Goal: Task Accomplishment & Management: Use online tool/utility

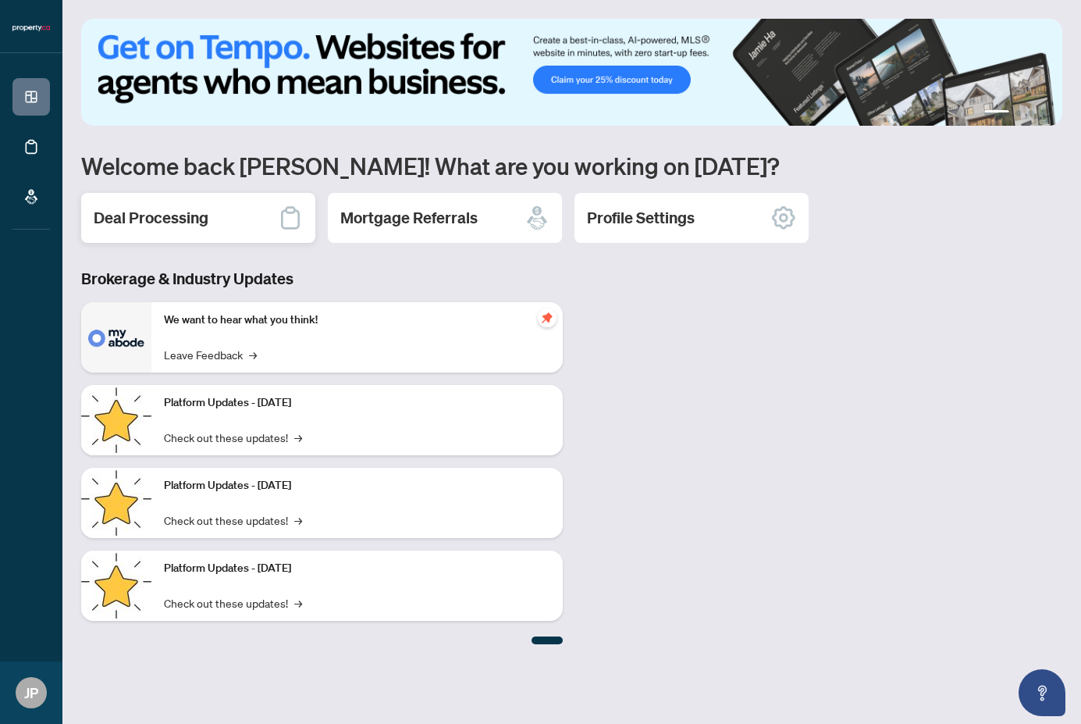
click at [292, 207] on icon at bounding box center [290, 217] width 19 height 23
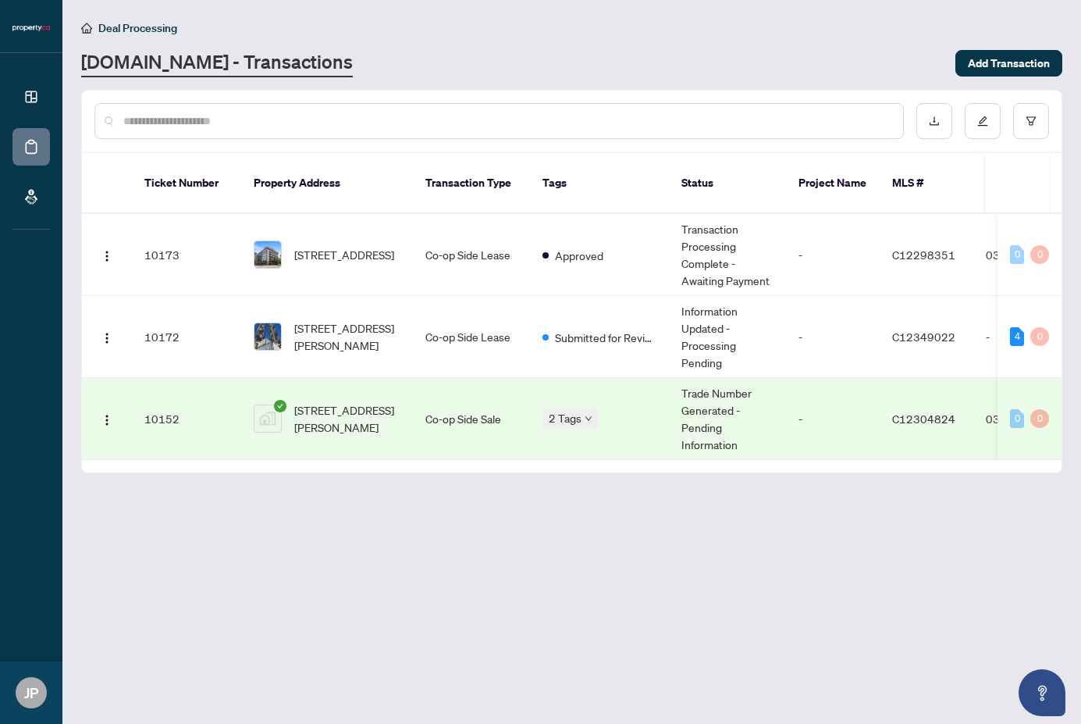
click at [710, 405] on td "Trade Number Generated - Pending Information" at bounding box center [727, 419] width 117 height 82
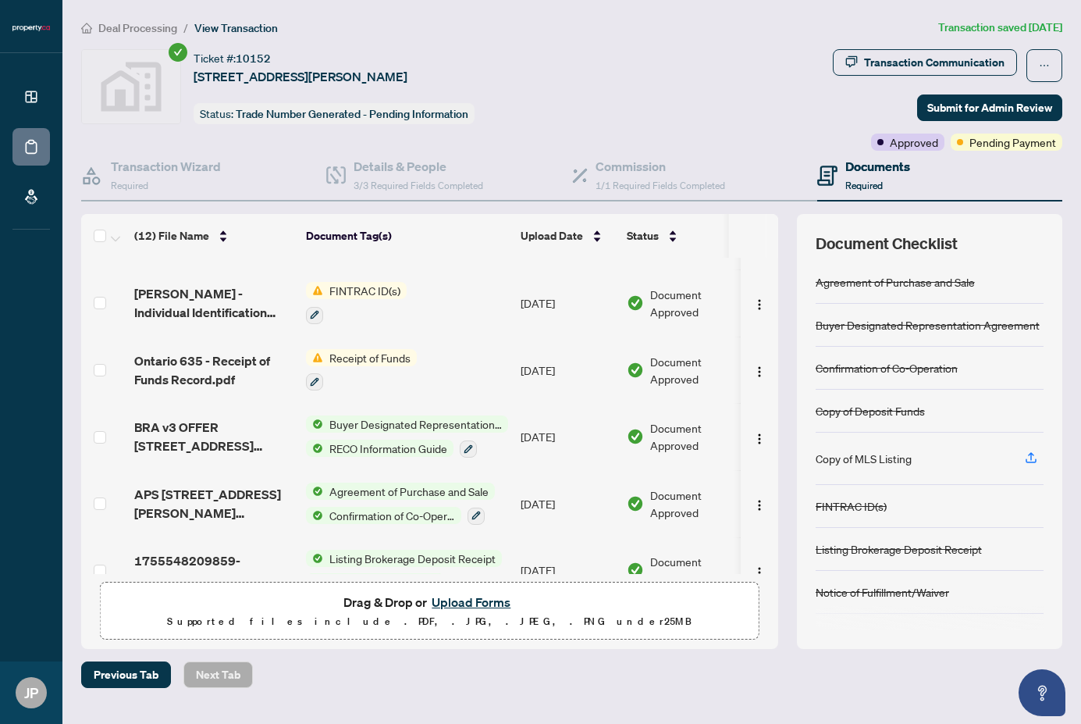
scroll to position [487, 0]
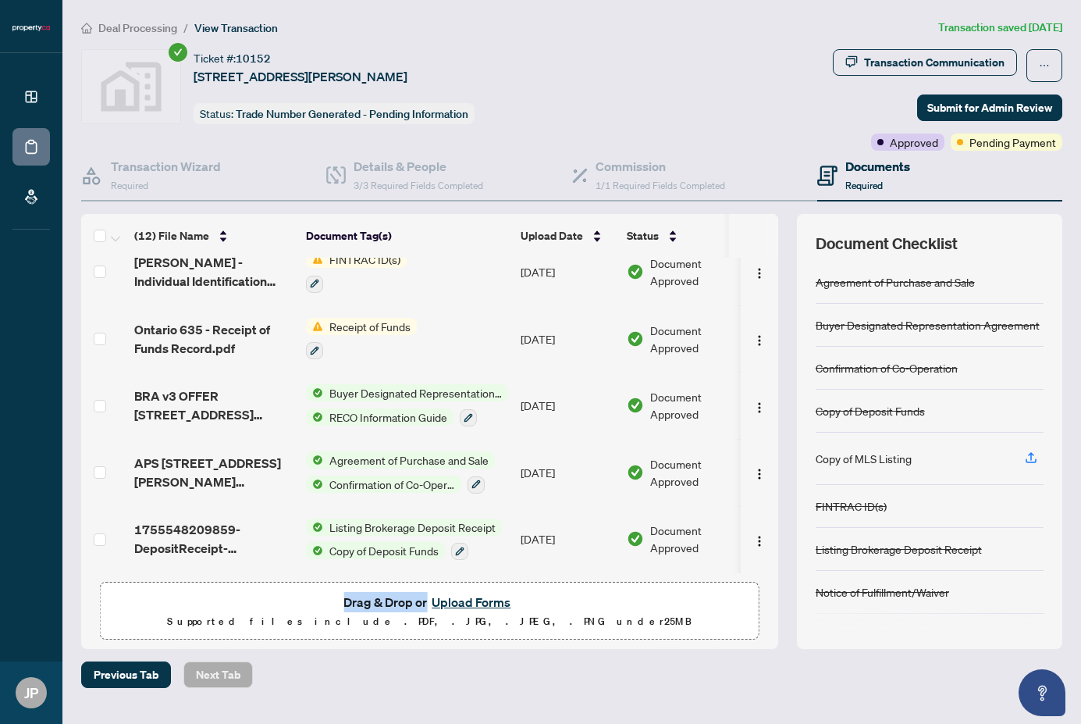
drag, startPoint x: 625, startPoint y: 611, endPoint x: 523, endPoint y: 434, distance: 204.6
click at [621, 602] on div "Drag & Drop or Upload Forms Supported files include .PDF, .JPG, .JPEG, .PNG und…" at bounding box center [429, 611] width 639 height 39
drag, startPoint x: 445, startPoint y: 77, endPoint x: 190, endPoint y: 55, distance: 255.4
click at [190, 55] on div "Ticket #: [STREET_ADDRESS][PERSON_NAME] Status: Trade Number Generated - Pendin…" at bounding box center [454, 86] width 746 height 75
copy div "Ticket #: [STREET_ADDRESS][PERSON_NAME]"
